Goal: Task Accomplishment & Management: Manage account settings

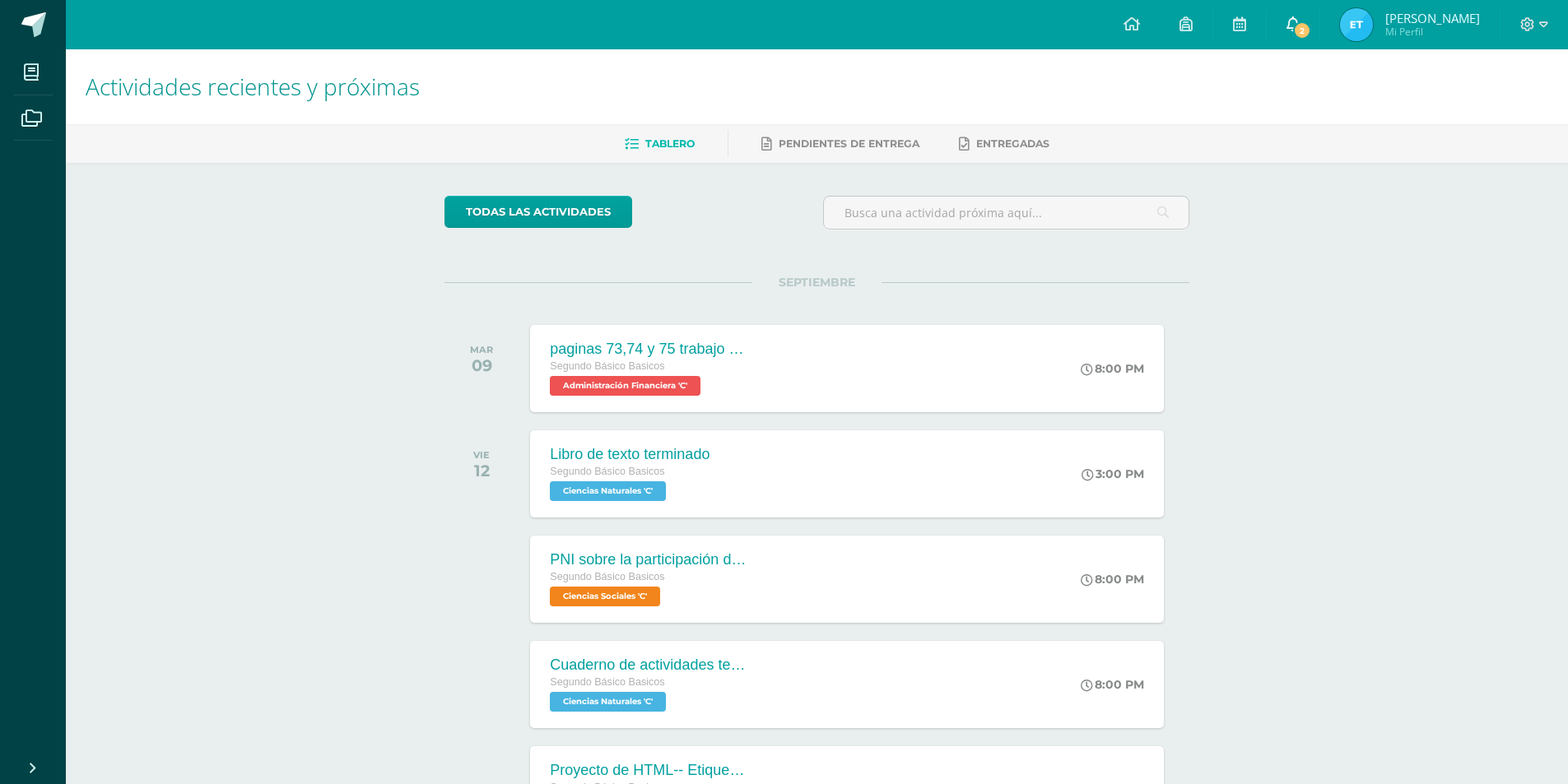
click at [1291, 26] on icon at bounding box center [1293, 24] width 13 height 15
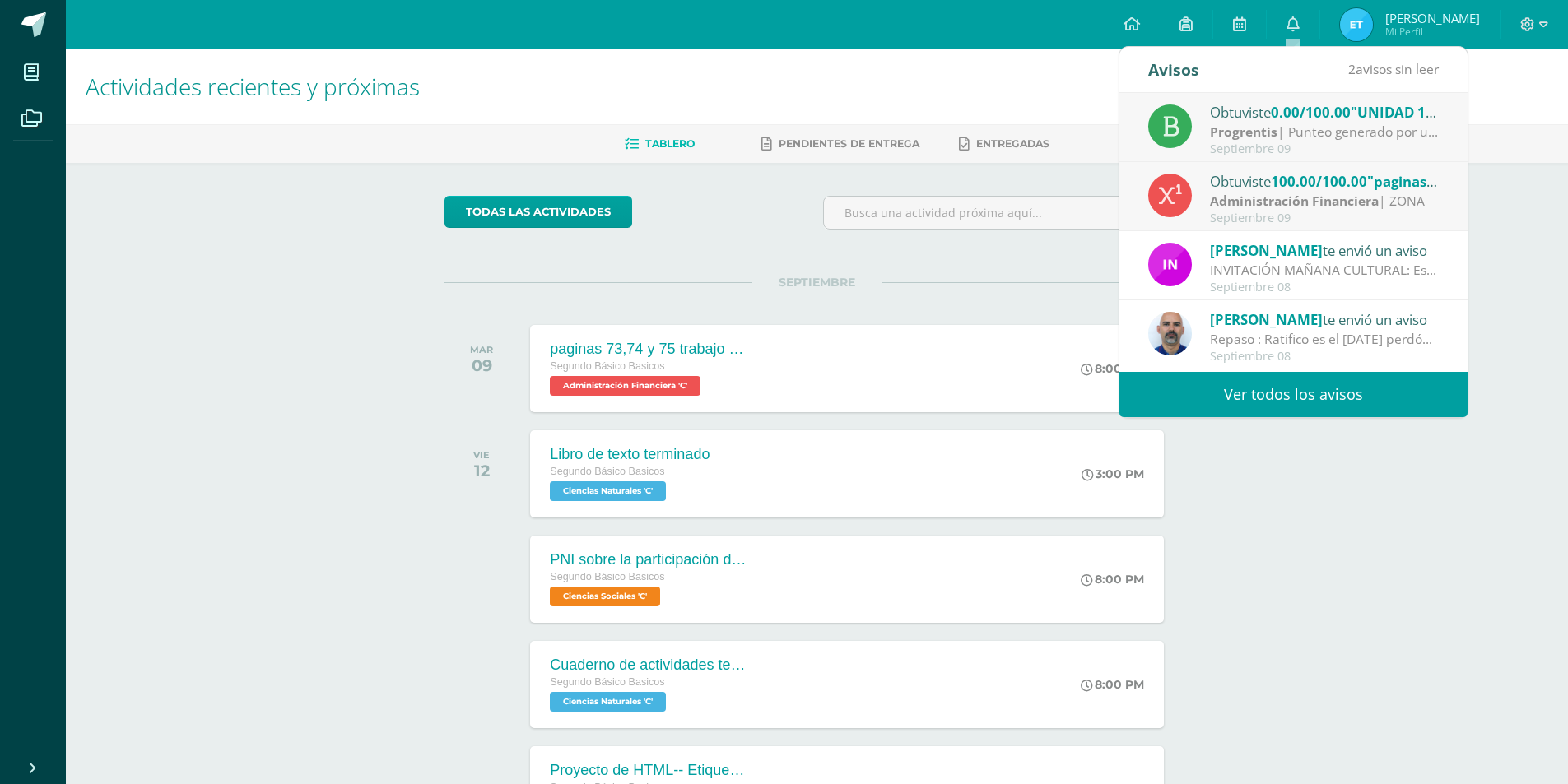
click at [1240, 411] on link "Ver todos los avisos" at bounding box center [1292, 395] width 348 height 45
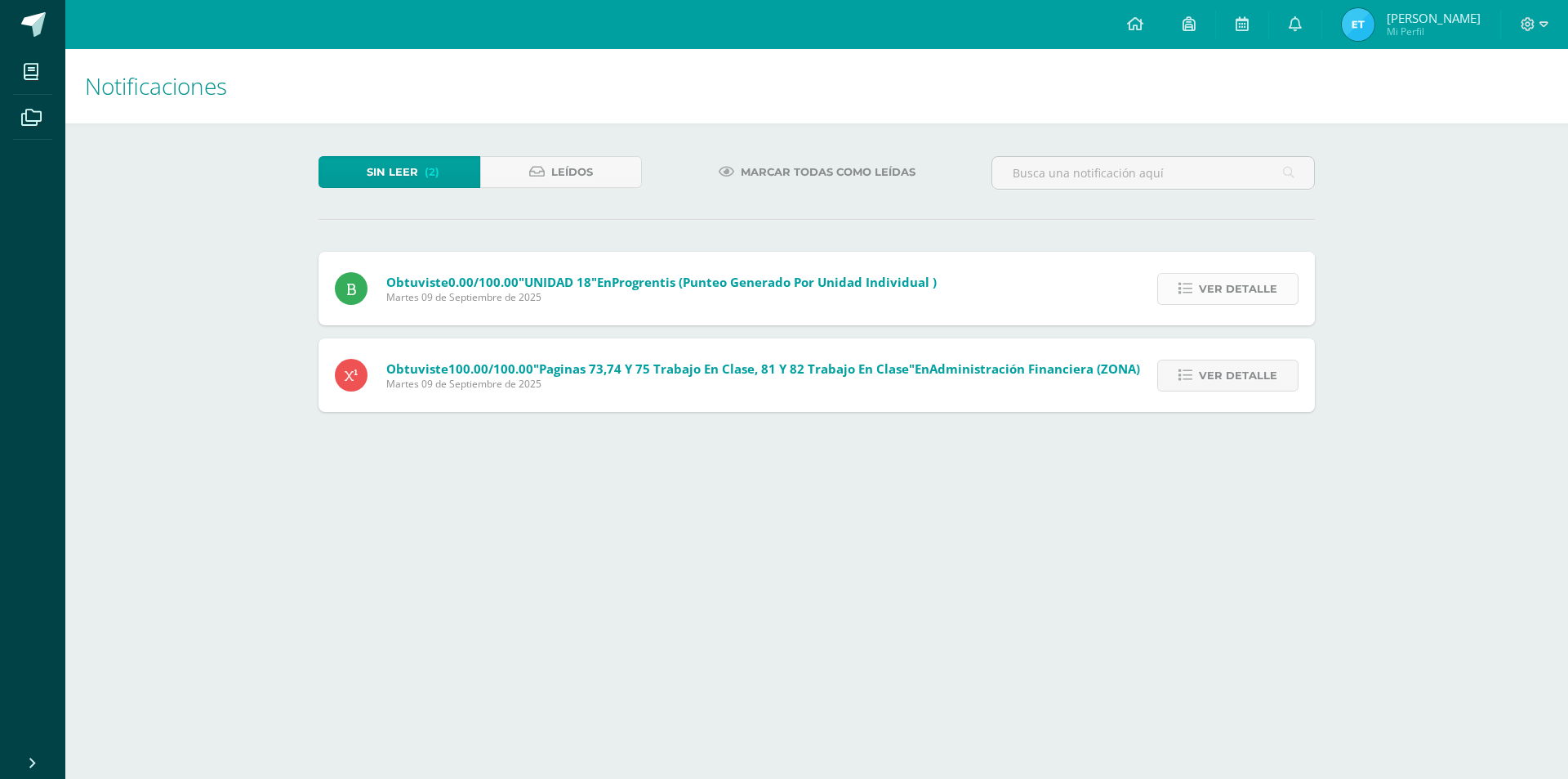
click at [1269, 273] on link "Ver detalle" at bounding box center [1228, 289] width 141 height 32
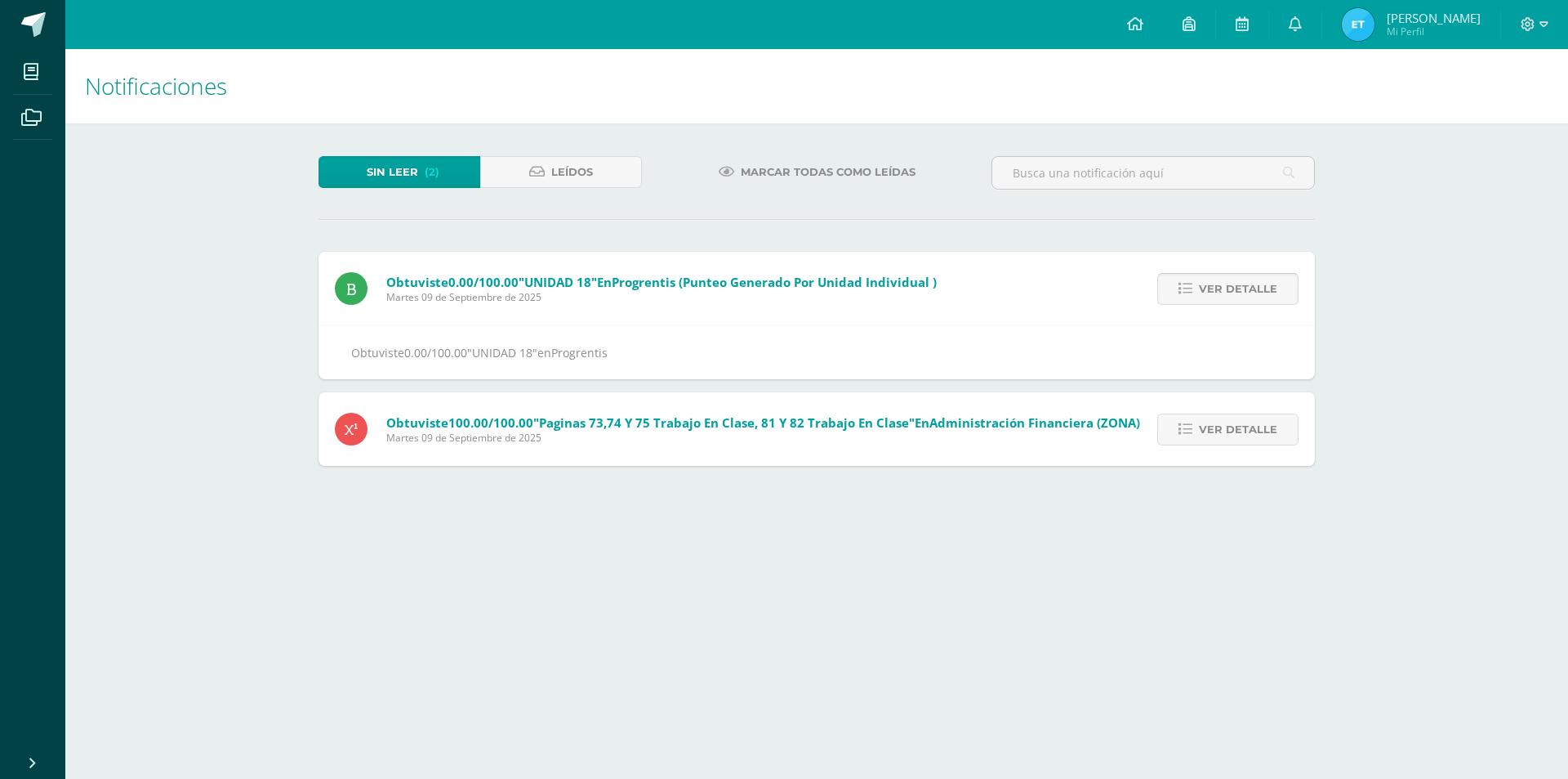
click at [1269, 273] on link "Ver detalle" at bounding box center [1228, 289] width 141 height 32
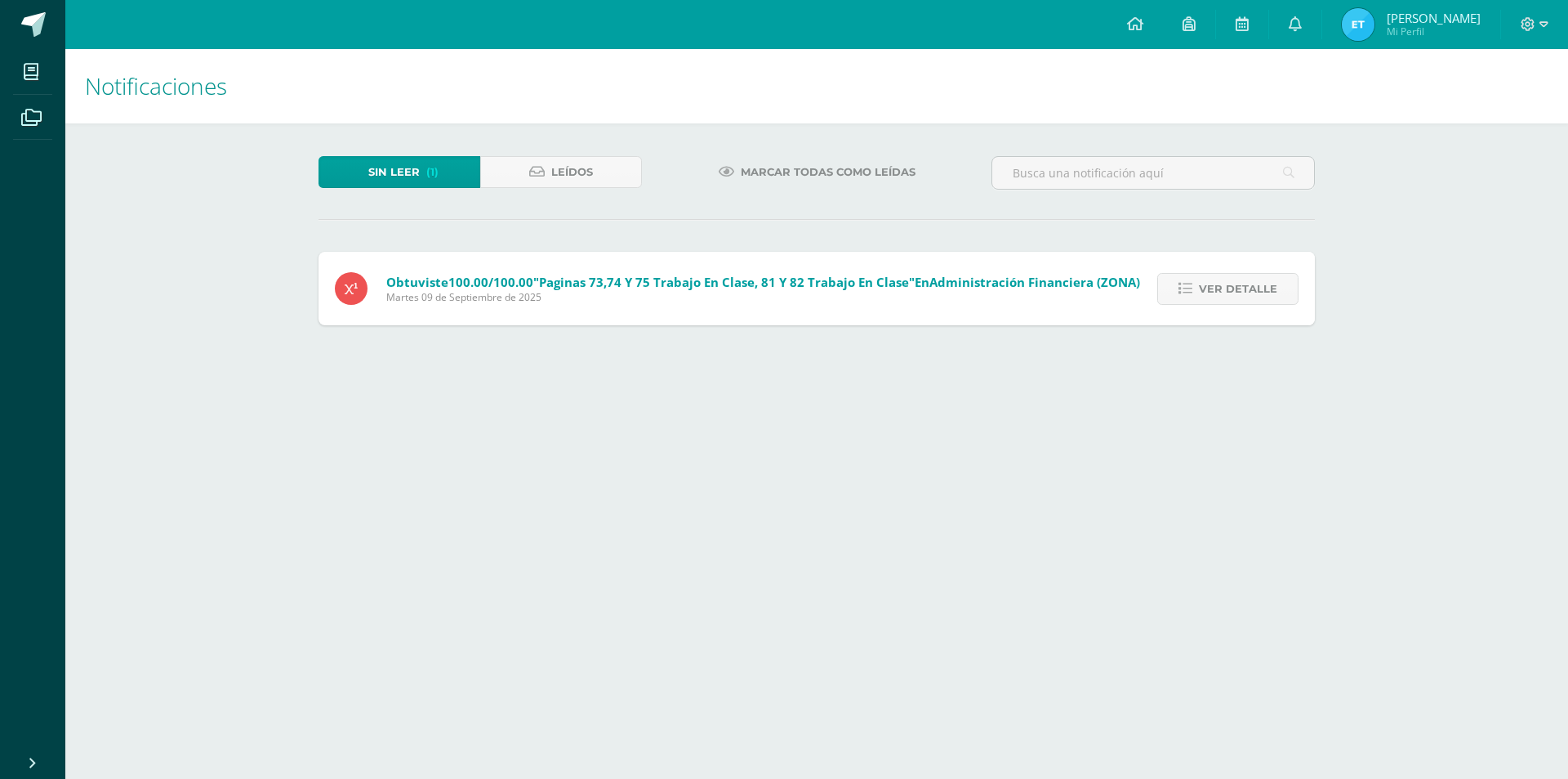
click at [1269, 274] on span "Ver detalle" at bounding box center [1239, 289] width 78 height 30
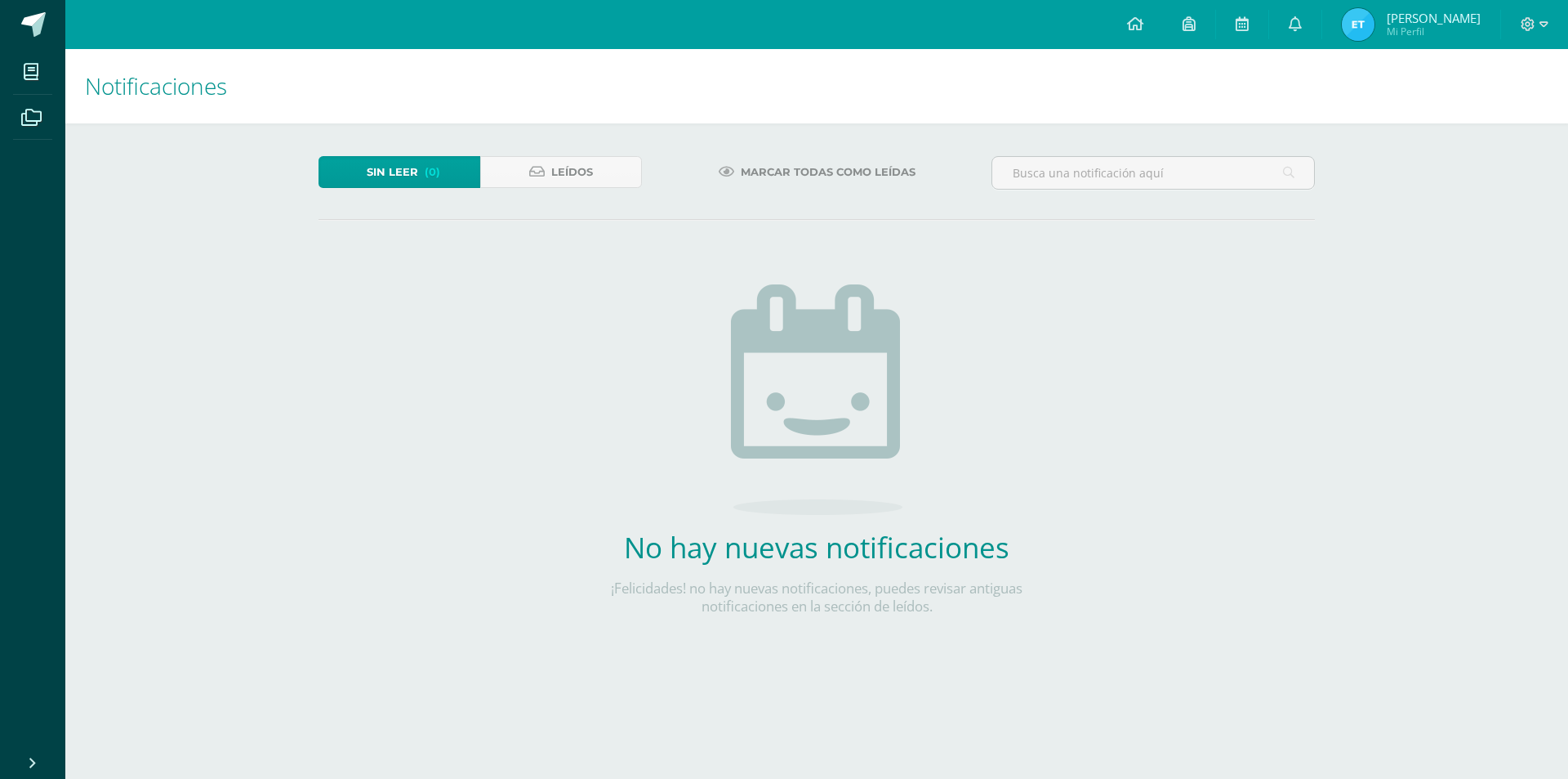
click at [369, 163] on span "Sin leer" at bounding box center [393, 172] width 52 height 30
click at [541, 166] on icon at bounding box center [537, 171] width 16 height 14
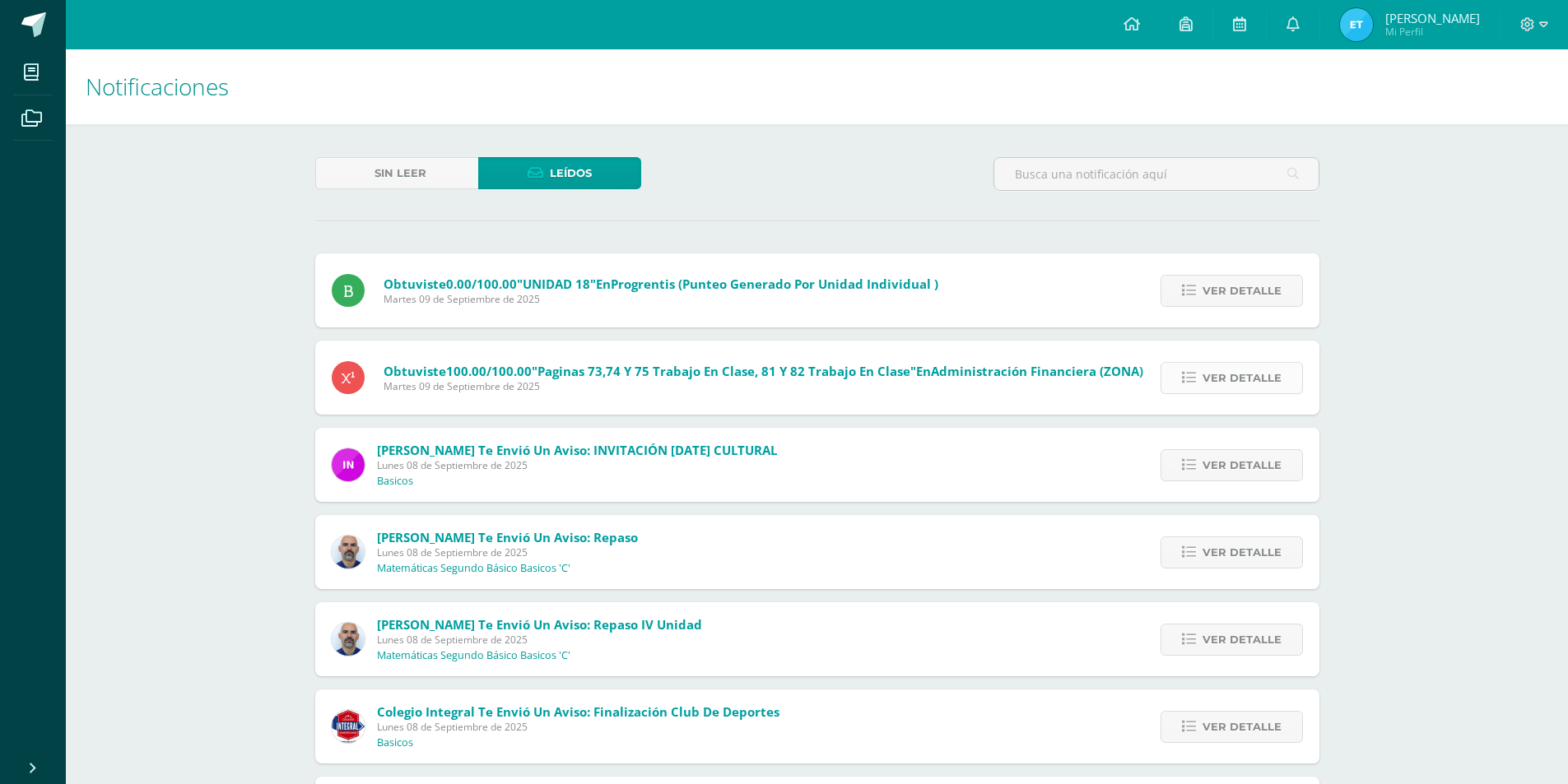
click at [1221, 374] on span "Ver detalle" at bounding box center [1242, 378] width 79 height 30
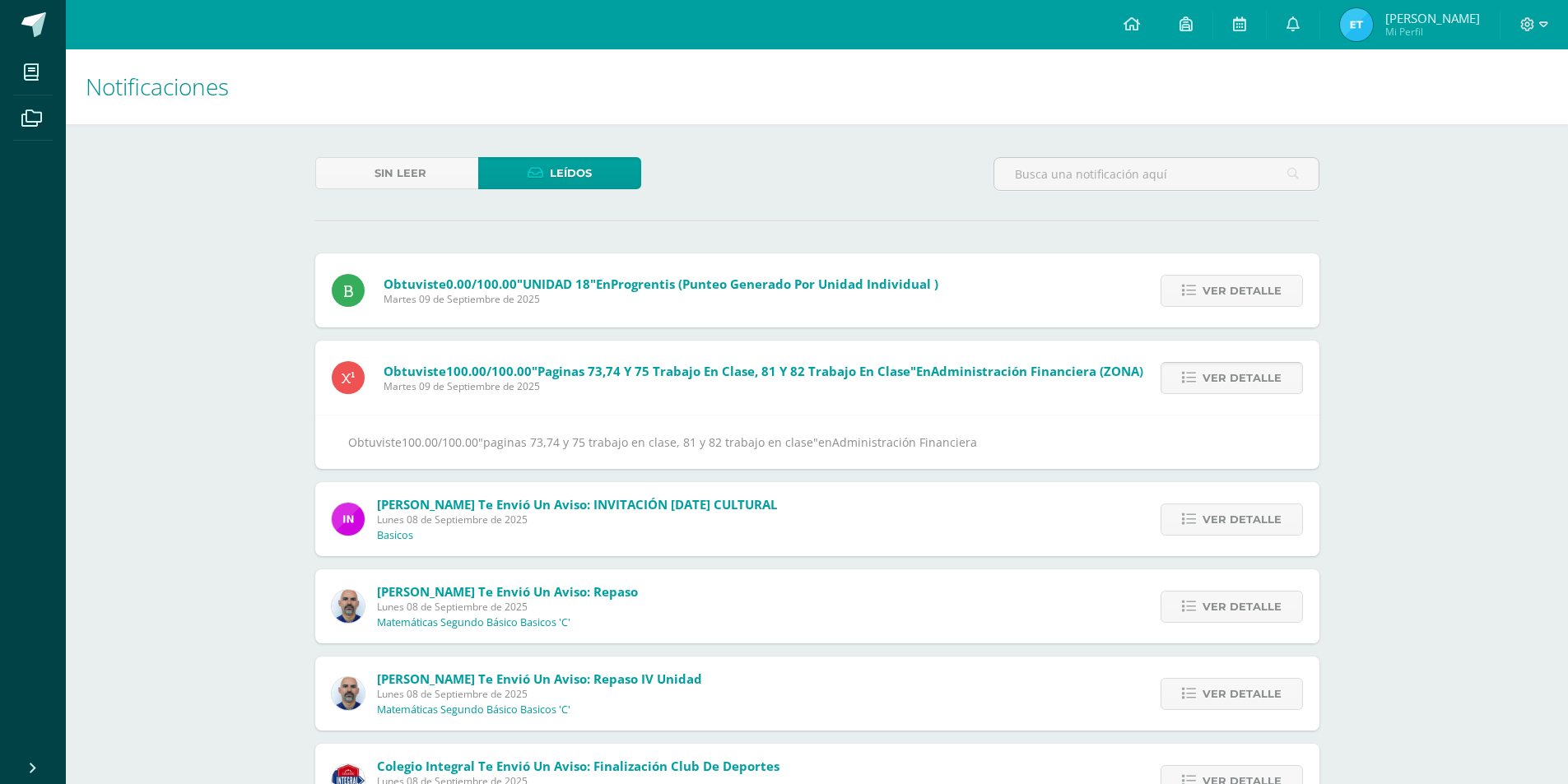
click at [1206, 371] on span "Ver detalle" at bounding box center [1242, 378] width 79 height 30
